Goal: Task Accomplishment & Management: Manage account settings

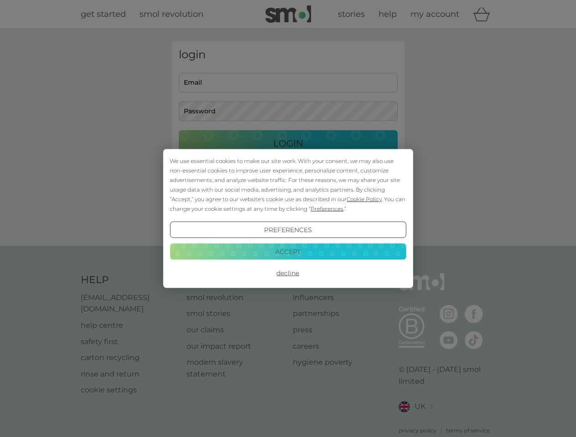
click at [364, 199] on span "Cookie Policy" at bounding box center [363, 199] width 35 height 7
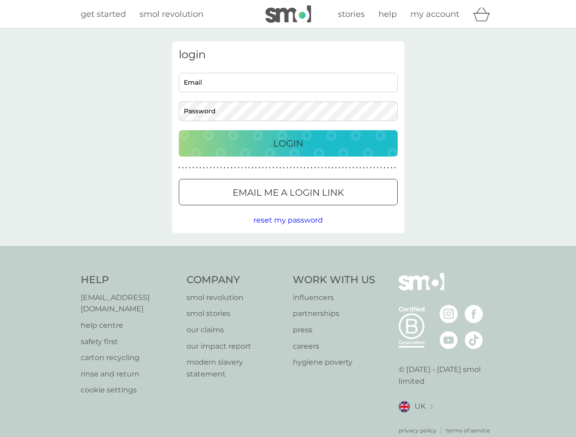
click at [326, 209] on div "login Email Password Login ● ● ● ● ● ● ● ● ● ● ● ● ● ● ● ● ● ● ● ● ● ● ● ● ● ● …" at bounding box center [288, 137] width 232 height 192
click at [288, 230] on div "login Email Password Login ● ● ● ● ● ● ● ● ● ● ● ● ● ● ● ● ● ● ● ● ● ● ● ● ● ● …" at bounding box center [288, 137] width 232 height 192
click at [288, 273] on div "Help [EMAIL_ADDRESS][DOMAIN_NAME] help centre safety first carton recycling rin…" at bounding box center [288, 354] width 415 height 162
click at [288, 252] on div "Help [EMAIL_ADDRESS][DOMAIN_NAME] help centre safety first carton recycling rin…" at bounding box center [288, 354] width 576 height 216
